Goal: Find specific page/section: Find specific page/section

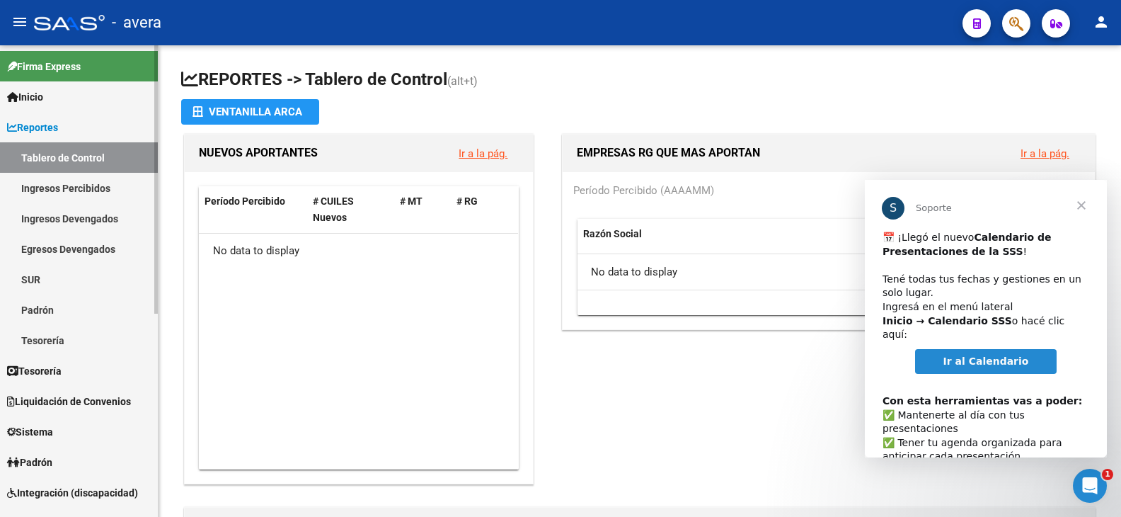
click at [61, 396] on span "Liquidación de Convenios" at bounding box center [69, 402] width 124 height 16
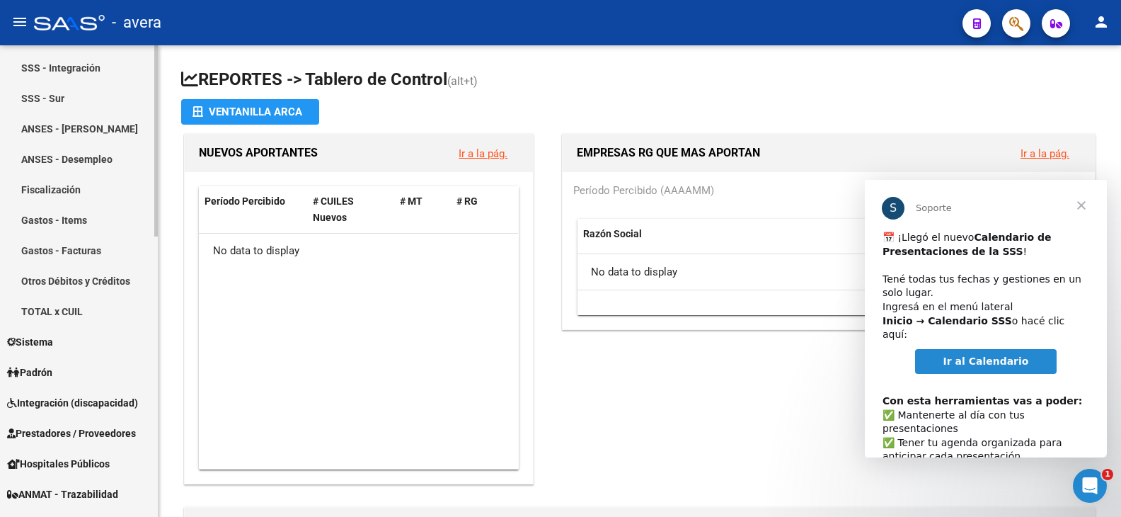
scroll to position [495, 0]
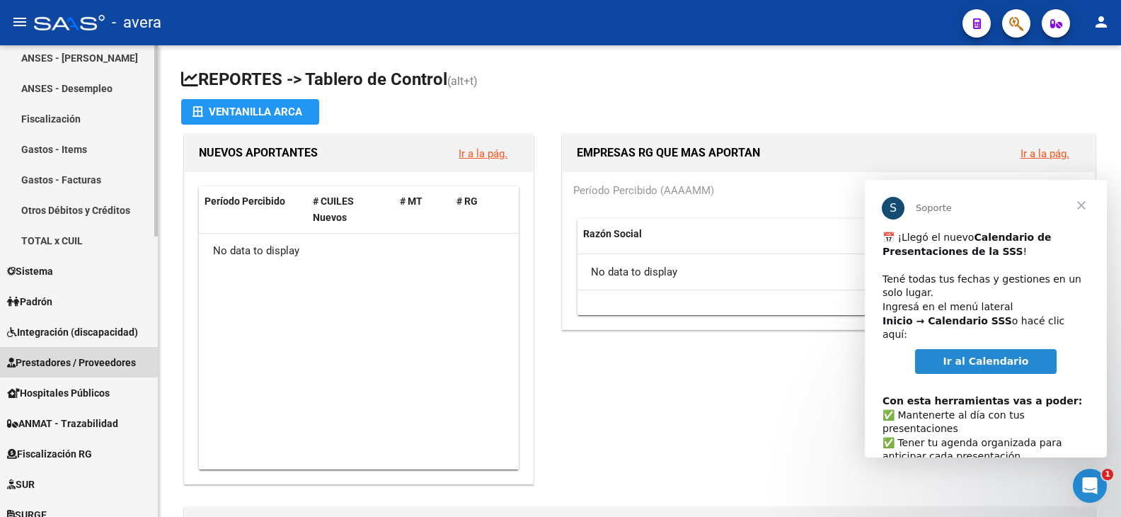
click at [64, 360] on span "Prestadores / Proveedores" at bounding box center [71, 363] width 129 height 16
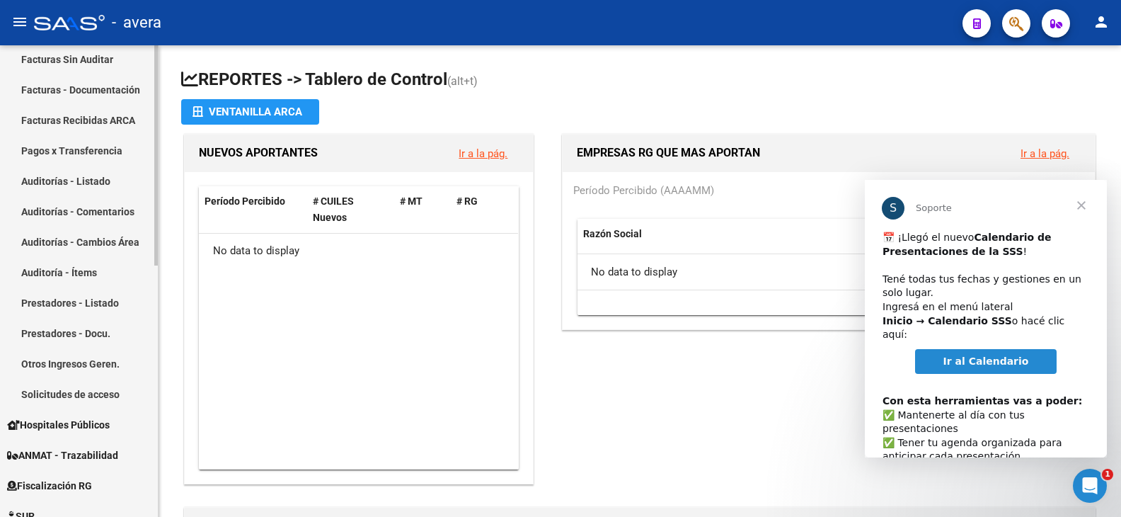
scroll to position [326, 0]
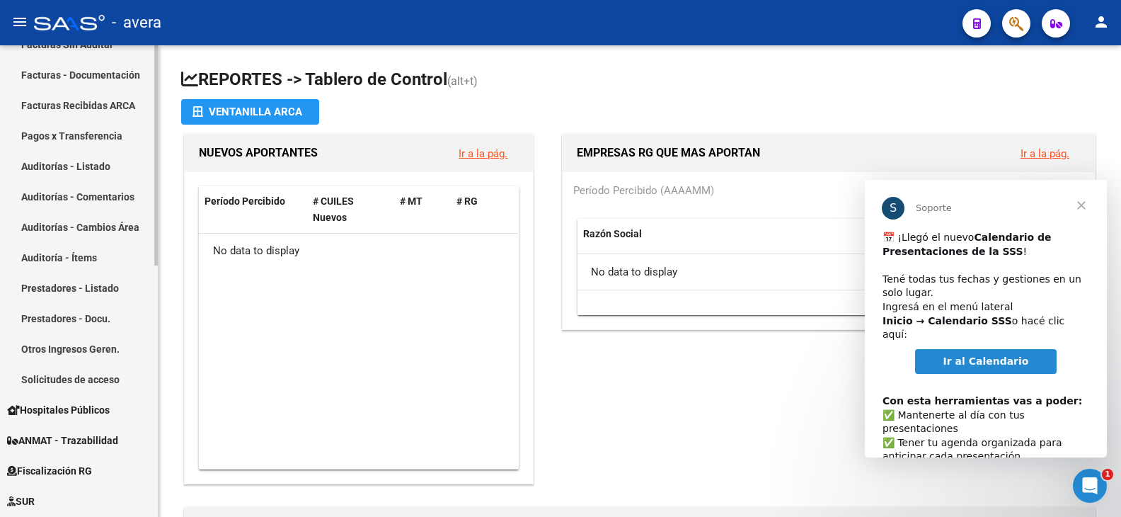
click at [75, 287] on link "Prestadores - Listado" at bounding box center [79, 287] width 158 height 30
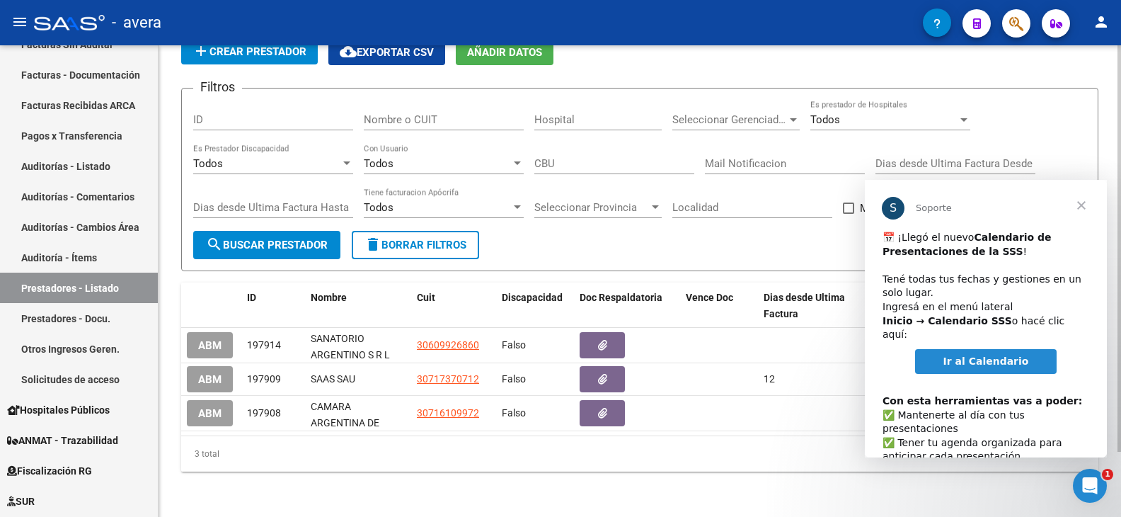
scroll to position [76, 0]
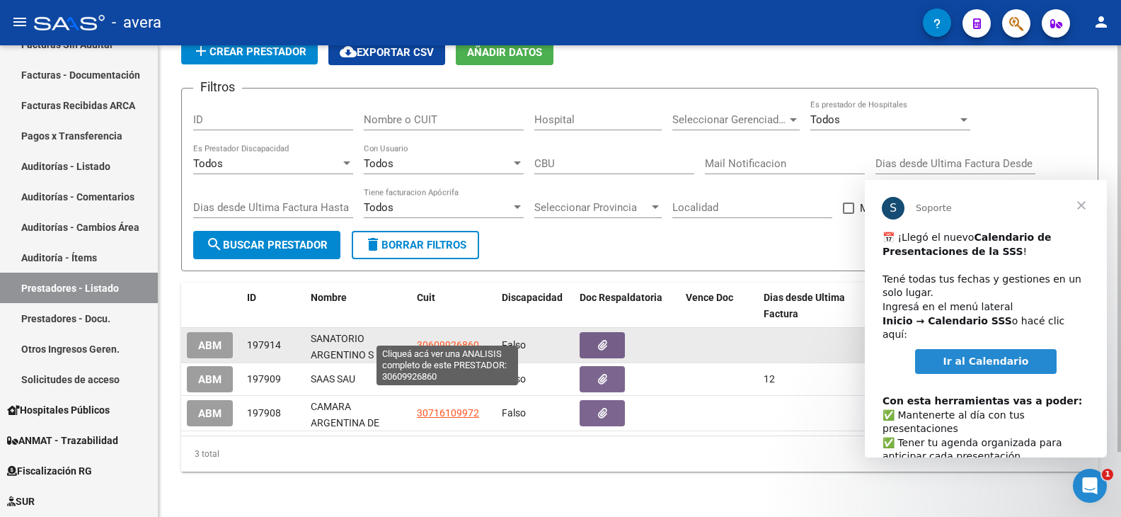
click at [452, 339] on span "30609926860" at bounding box center [448, 344] width 62 height 11
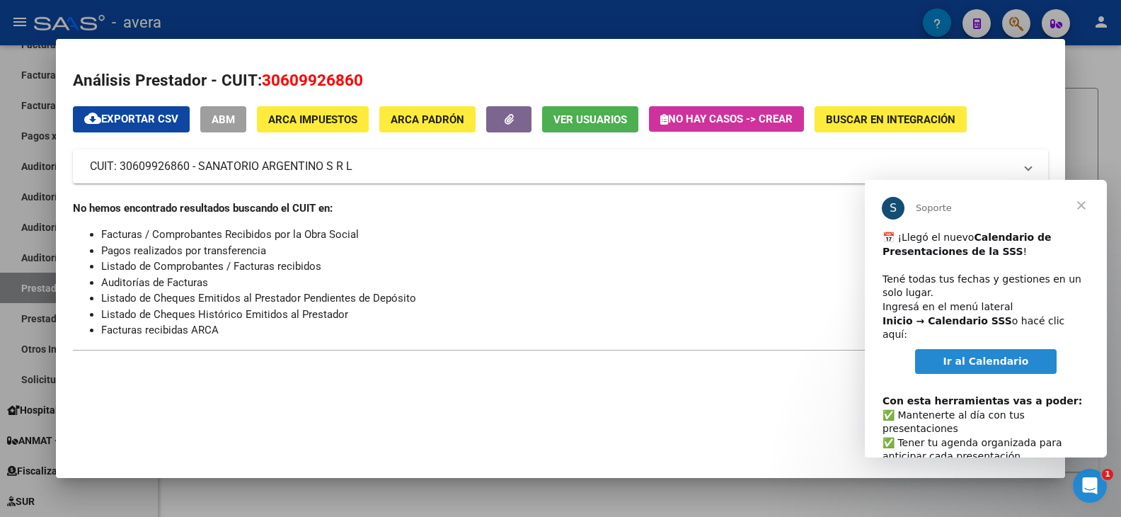
drag, startPoint x: 1084, startPoint y: 203, endPoint x: 1077, endPoint y: 204, distance: 7.8
click at [1084, 204] on span "Cerrar" at bounding box center [1081, 205] width 51 height 51
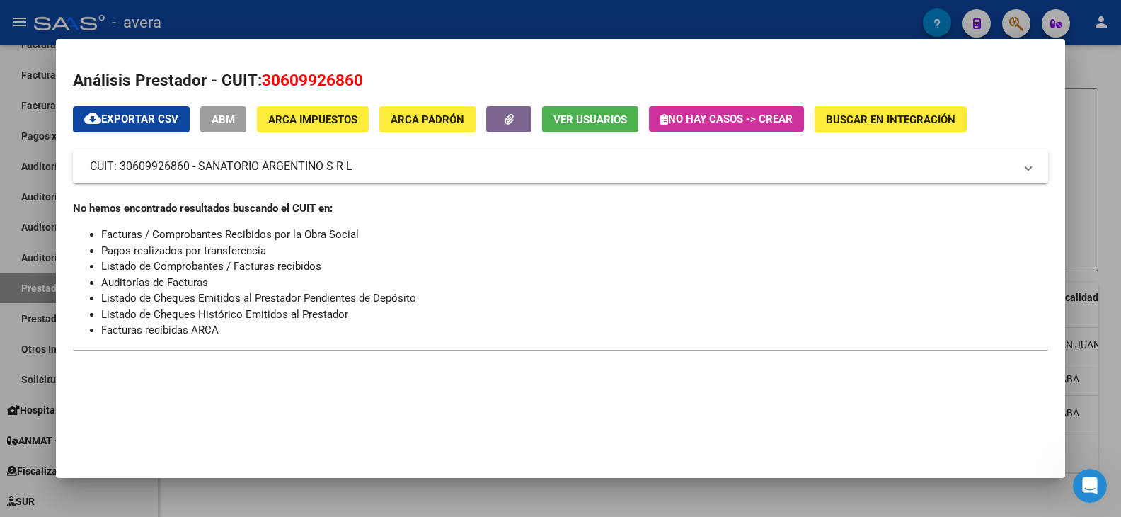
click at [1074, 138] on div at bounding box center [560, 258] width 1121 height 517
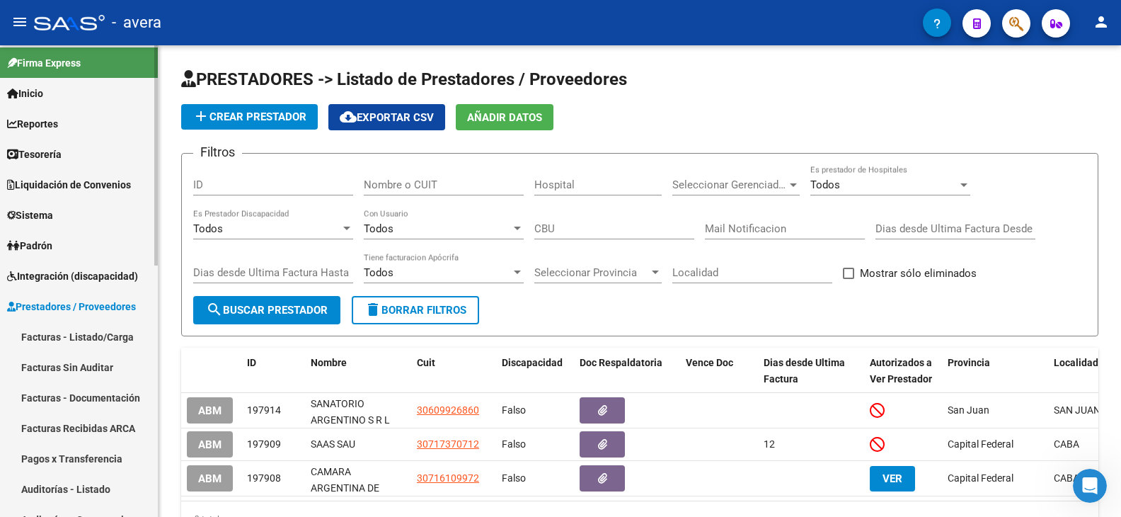
scroll to position [0, 0]
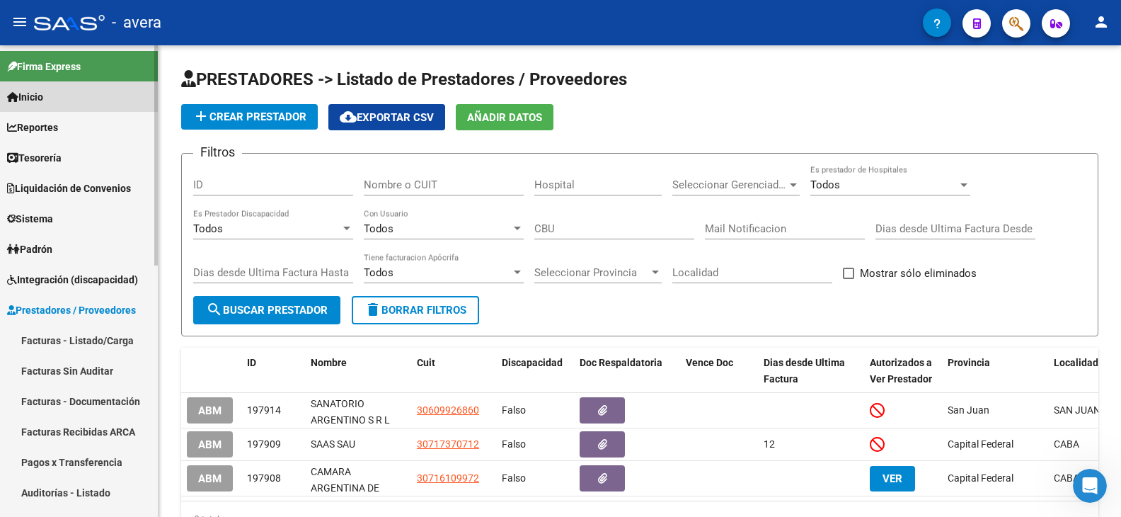
click at [43, 95] on span "Inicio" at bounding box center [25, 97] width 36 height 16
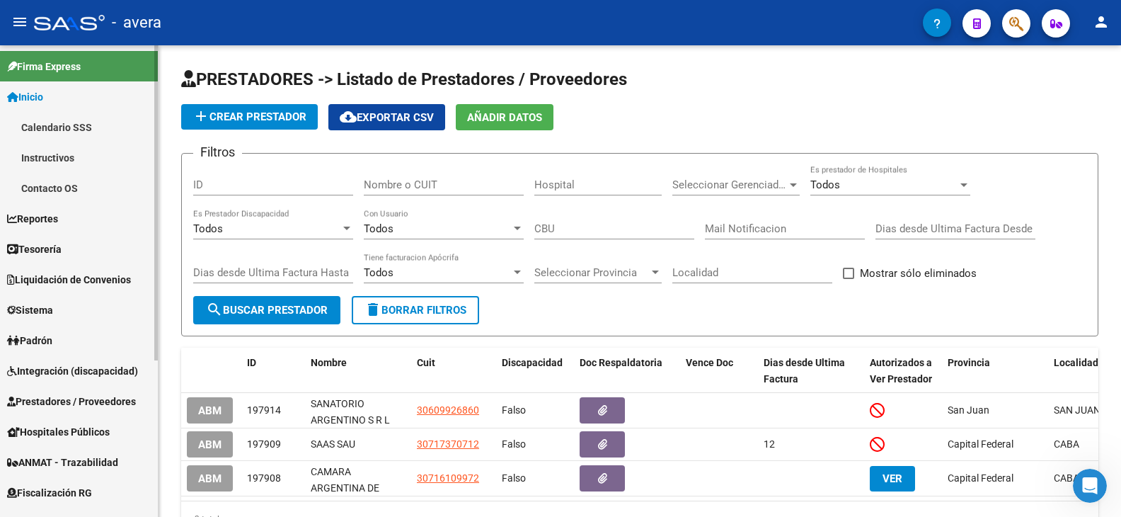
click at [58, 154] on link "Instructivos" at bounding box center [79, 157] width 158 height 30
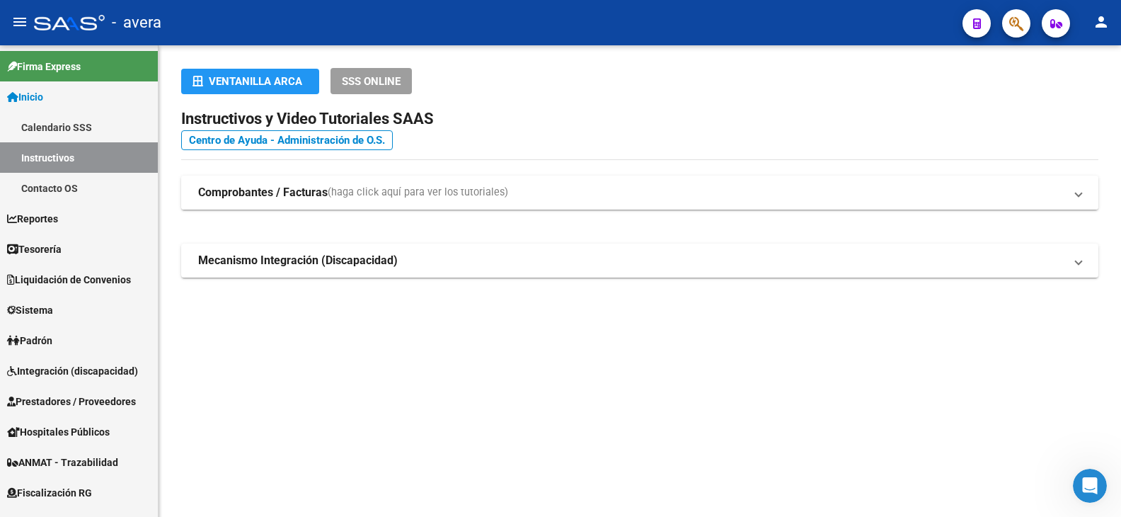
click at [1074, 195] on span "Comprobantes / Facturas (haga click aquí para ver los tutoriales)" at bounding box center [637, 193] width 878 height 16
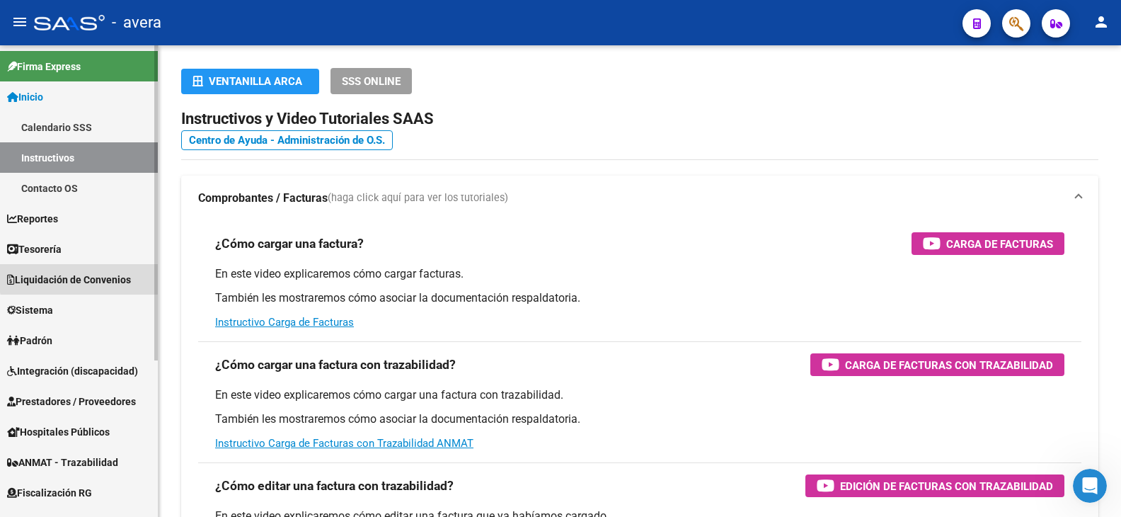
click at [97, 276] on span "Liquidación de Convenios" at bounding box center [69, 280] width 124 height 16
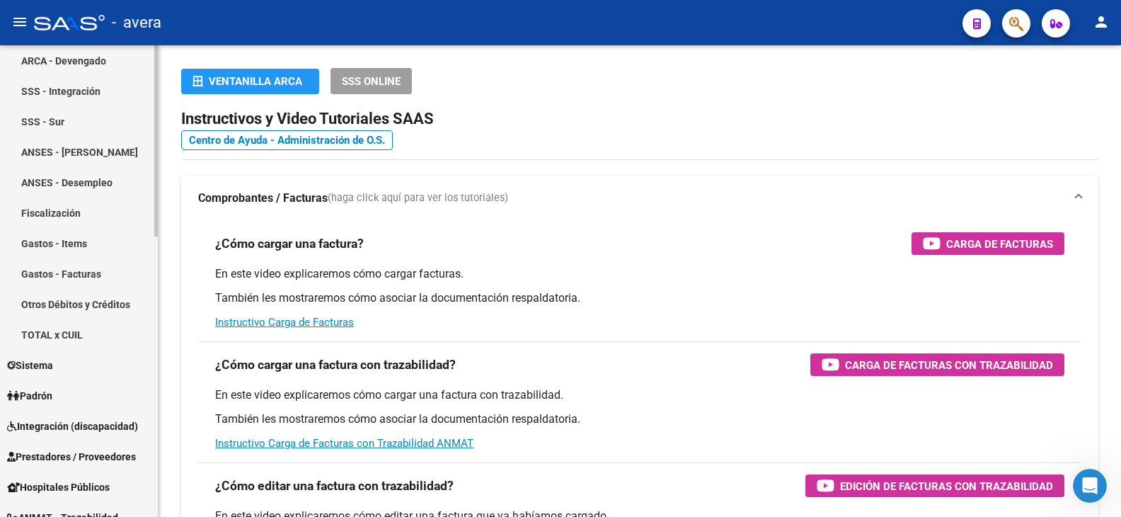
scroll to position [425, 0]
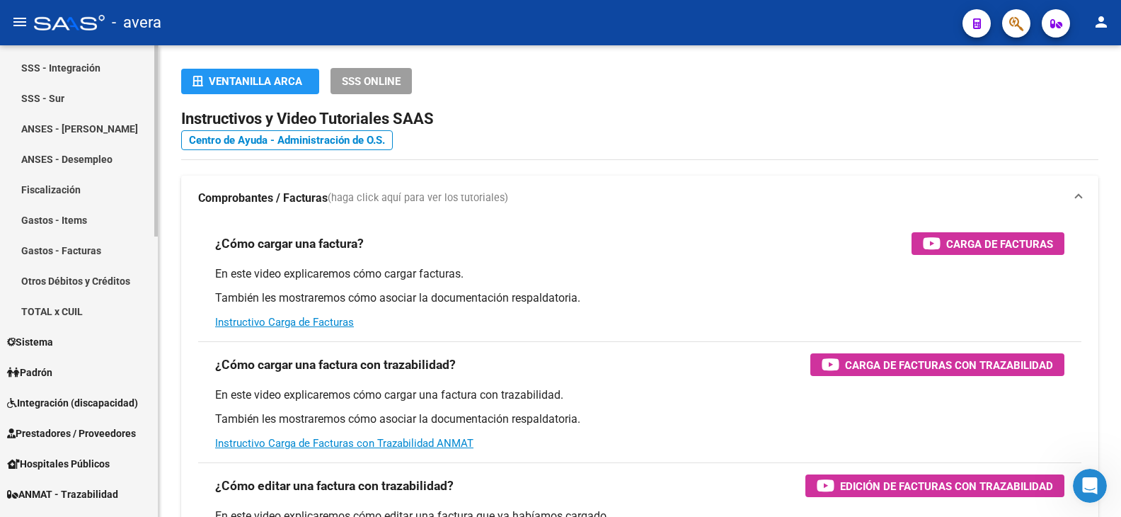
click at [52, 335] on span "Sistema" at bounding box center [30, 342] width 46 height 16
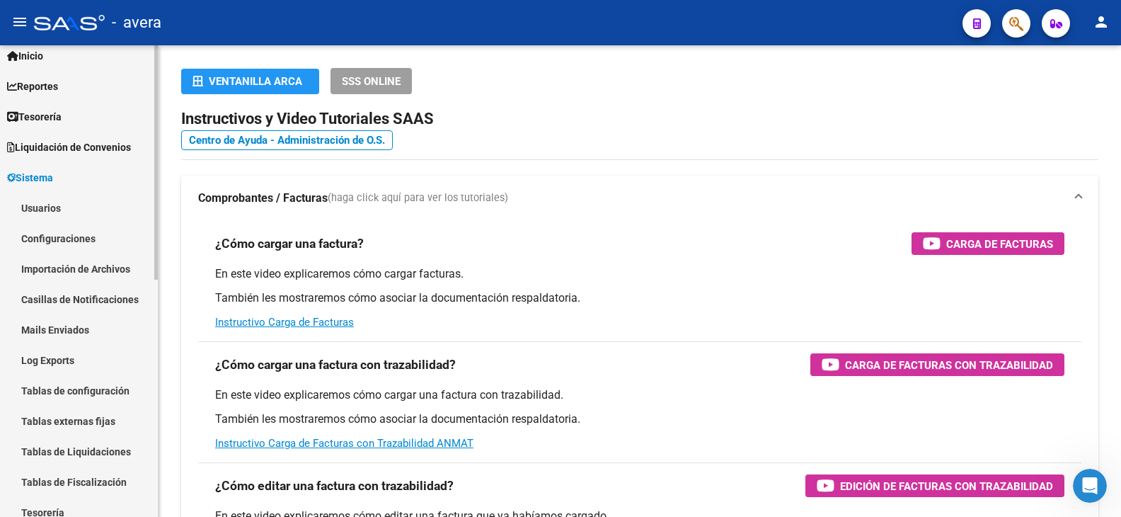
scroll to position [0, 0]
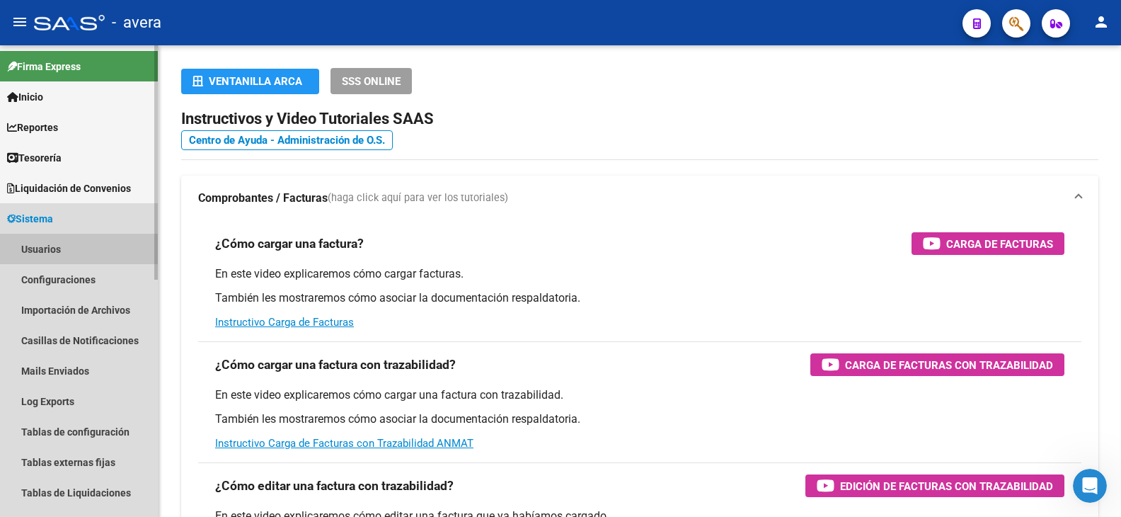
click at [50, 244] on link "Usuarios" at bounding box center [79, 249] width 158 height 30
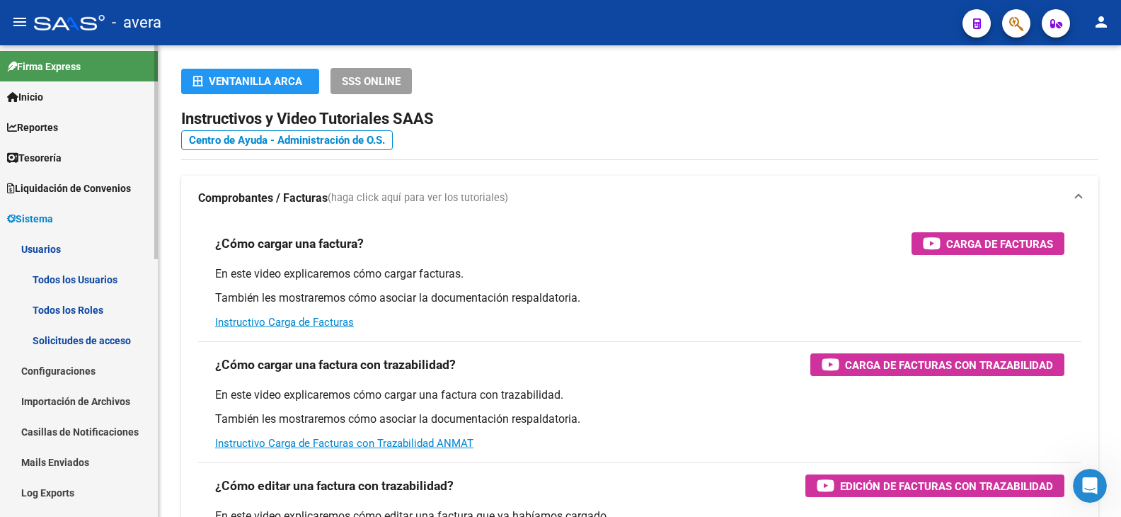
click at [84, 369] on link "Configuraciones" at bounding box center [79, 370] width 158 height 30
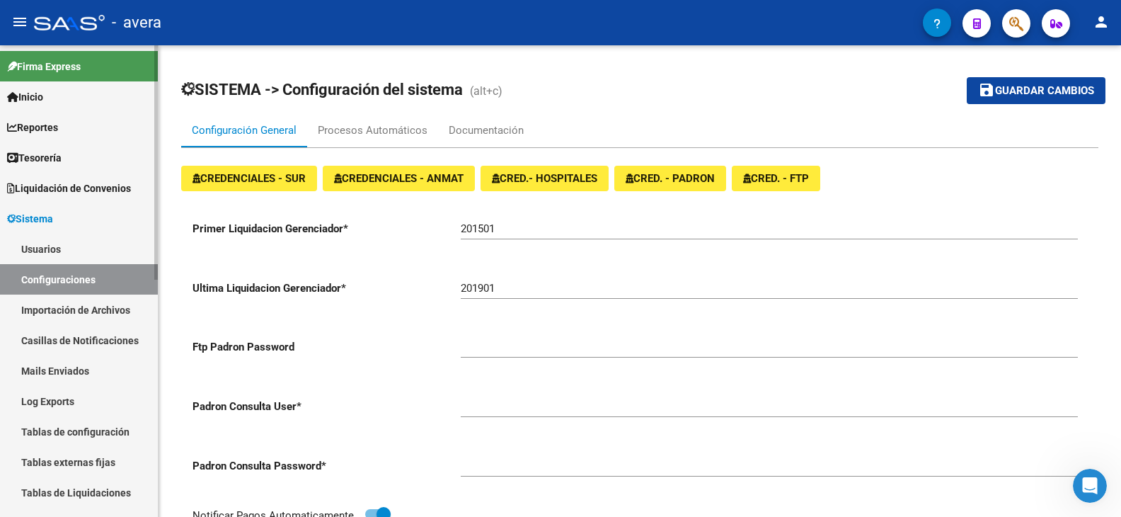
click at [54, 98] on link "Inicio" at bounding box center [79, 96] width 158 height 30
